Goal: Task Accomplishment & Management: Manage account settings

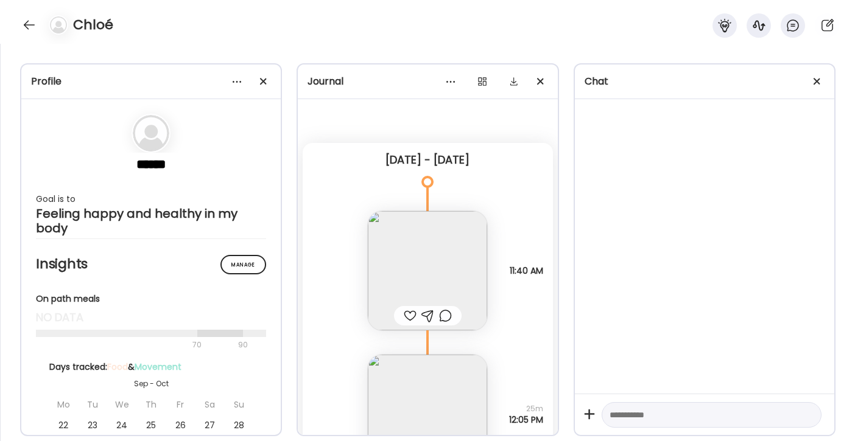
scroll to position [6490, 0]
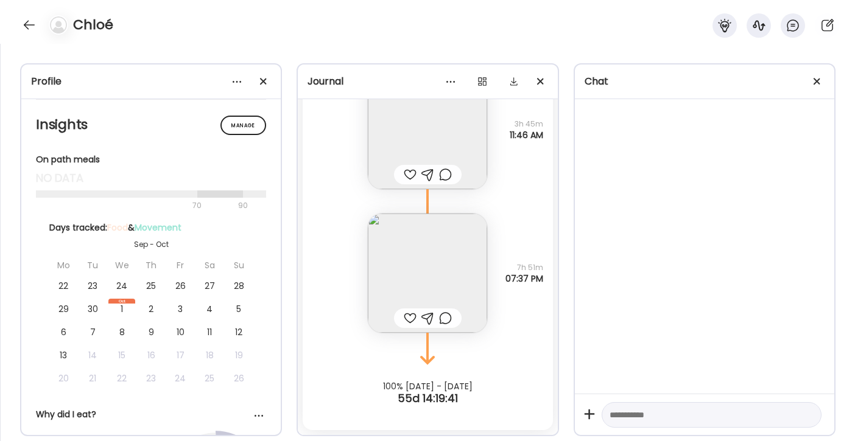
click at [26, 27] on div at bounding box center [28, 24] width 19 height 19
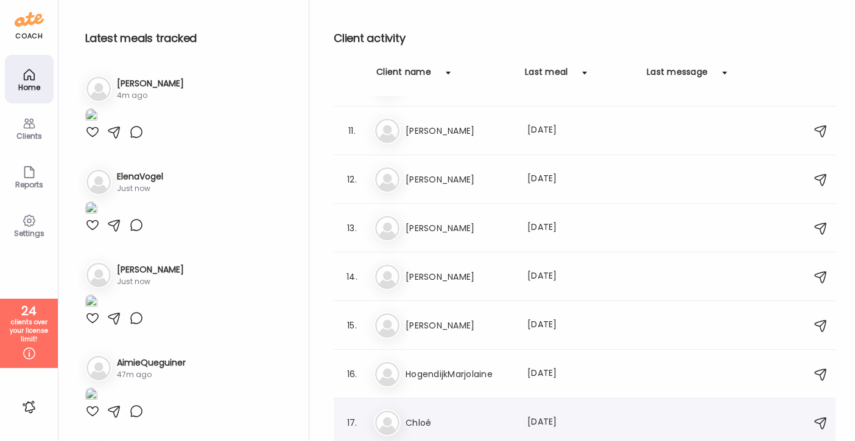
click at [461, 425] on h3 "Chloé" at bounding box center [458, 423] width 107 height 15
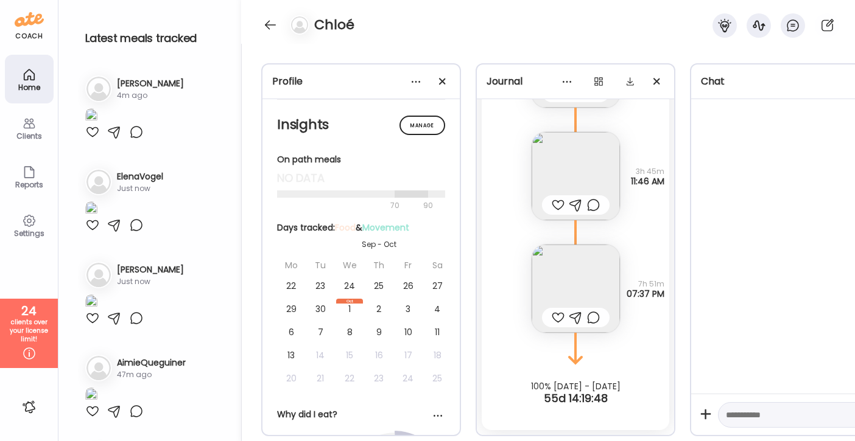
scroll to position [6418, 0]
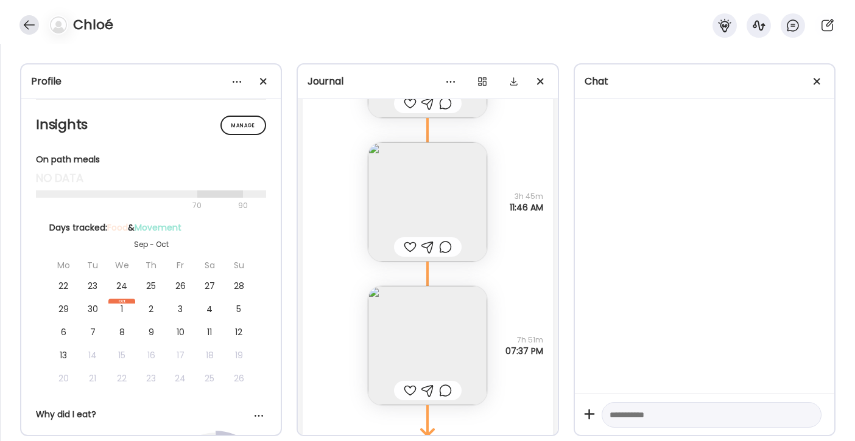
click at [28, 27] on div at bounding box center [28, 24] width 19 height 19
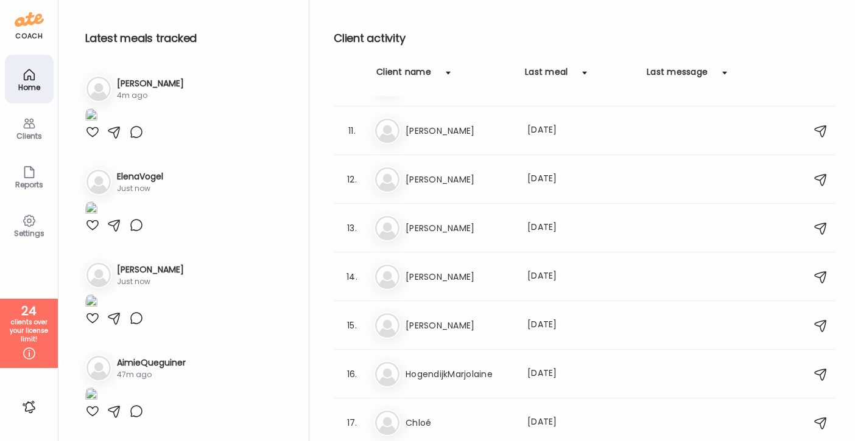
click at [27, 126] on icon at bounding box center [29, 123] width 15 height 15
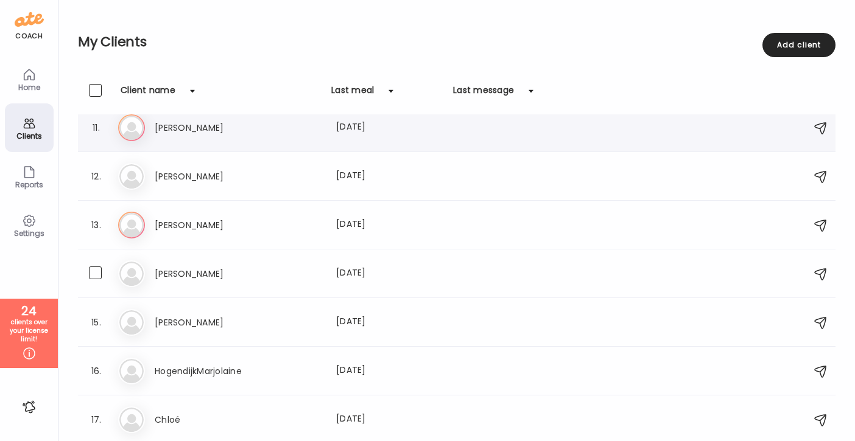
scroll to position [499, 0]
click at [99, 420] on span at bounding box center [95, 418] width 13 height 13
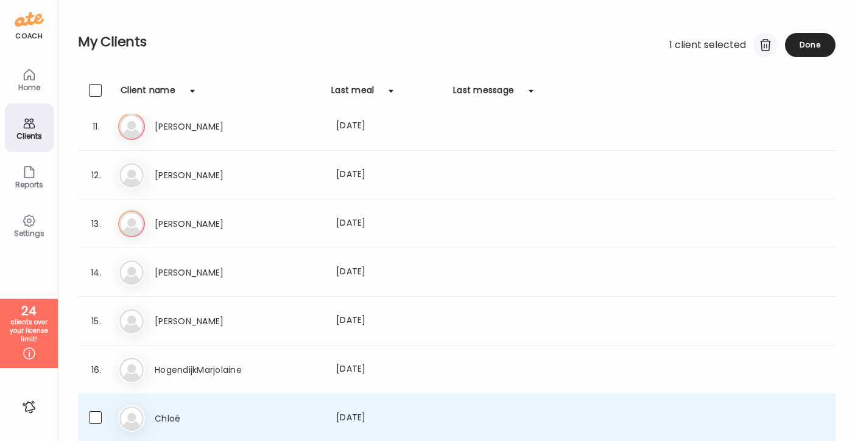
click at [762, 46] on div at bounding box center [765, 45] width 24 height 24
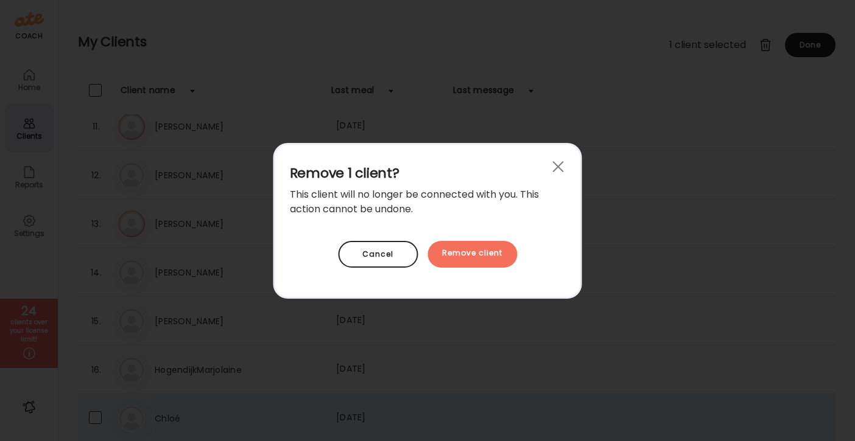
click at [504, 252] on div "Remove client" at bounding box center [472, 254] width 90 height 27
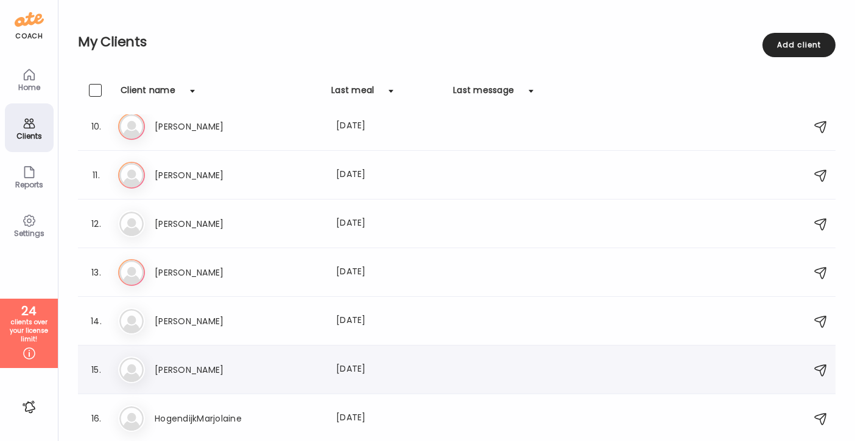
scroll to position [451, 0]
click at [98, 418] on span at bounding box center [95, 418] width 13 height 13
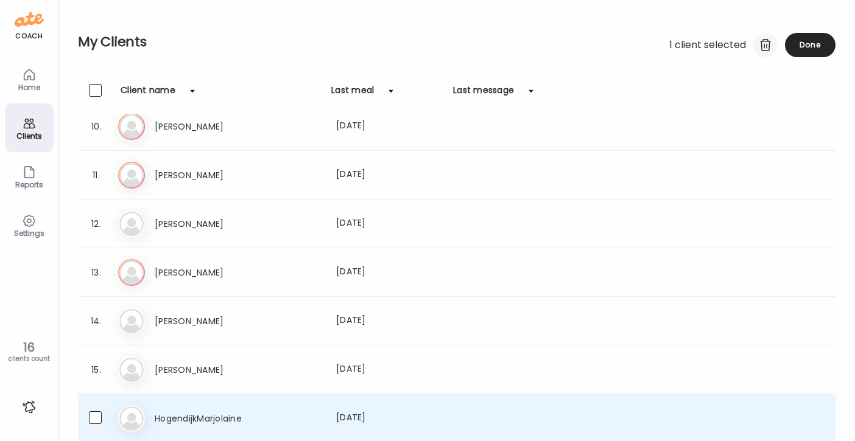
click at [764, 47] on div at bounding box center [765, 45] width 24 height 24
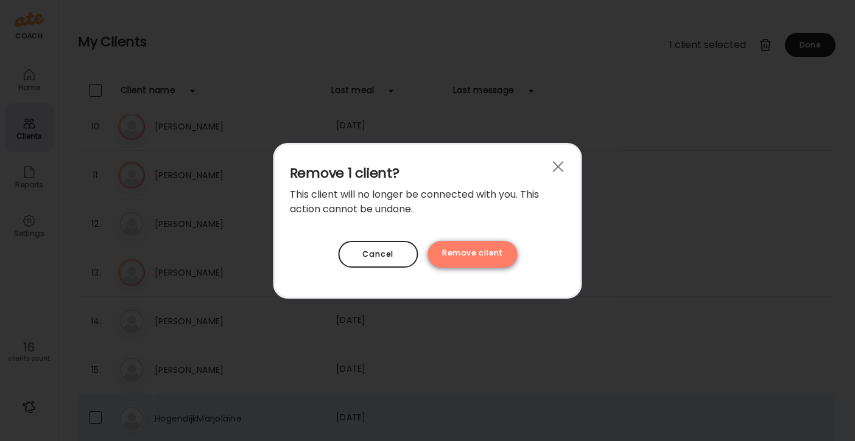
click at [480, 253] on div "Remove client" at bounding box center [472, 254] width 90 height 27
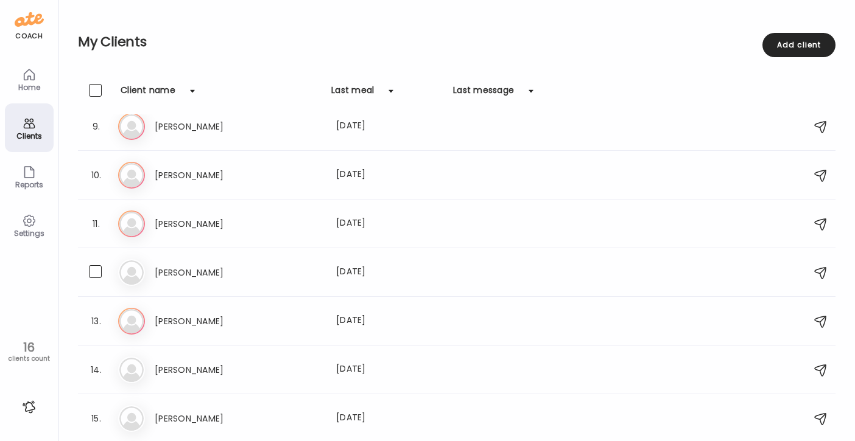
scroll to position [402, 0]
click at [96, 418] on span at bounding box center [95, 418] width 13 height 13
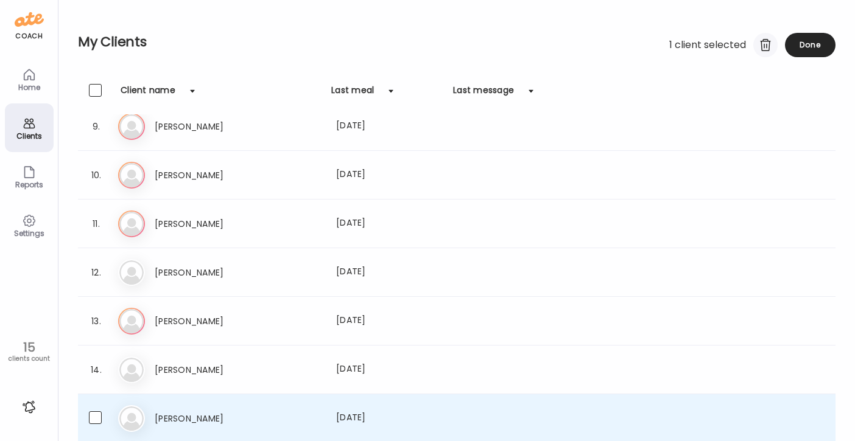
click at [764, 50] on div at bounding box center [765, 45] width 24 height 24
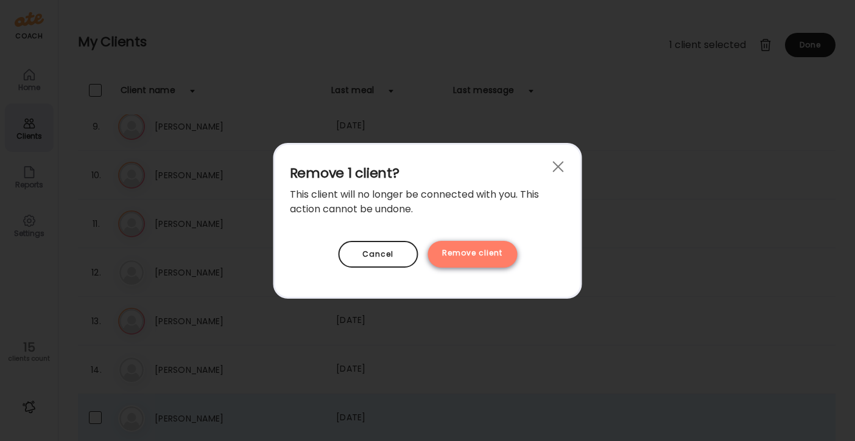
click at [477, 248] on div "Remove client" at bounding box center [472, 254] width 90 height 27
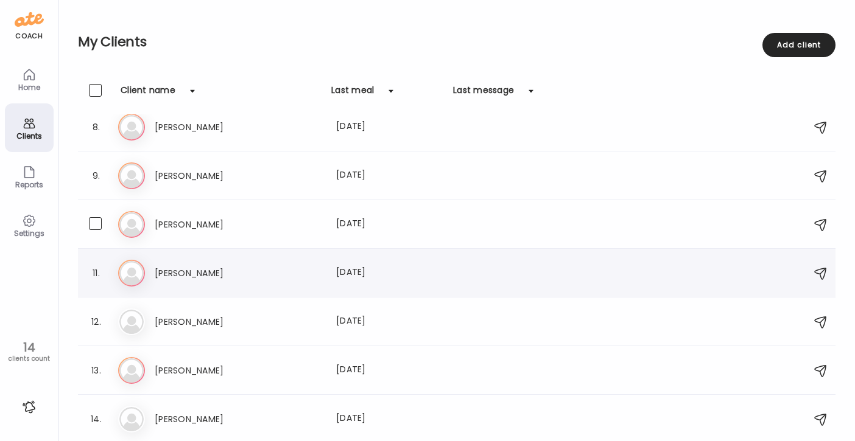
scroll to position [353, 0]
click at [30, 409] on div at bounding box center [28, 407] width 19 height 19
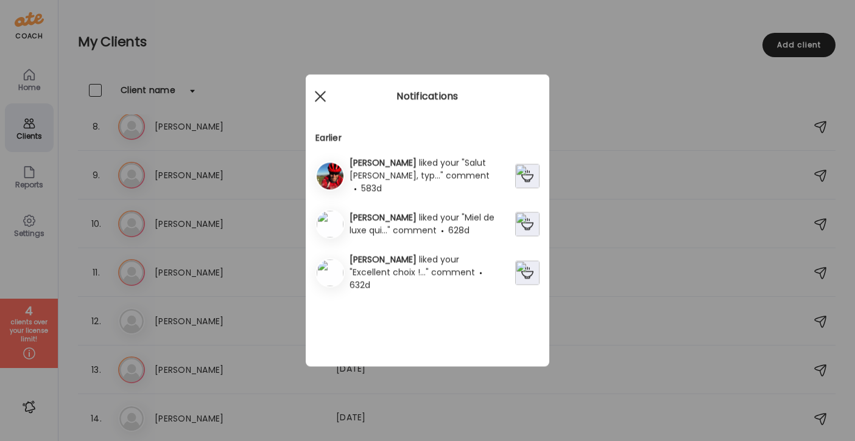
click at [321, 97] on span at bounding box center [320, 96] width 11 height 11
